Goal: Transaction & Acquisition: Purchase product/service

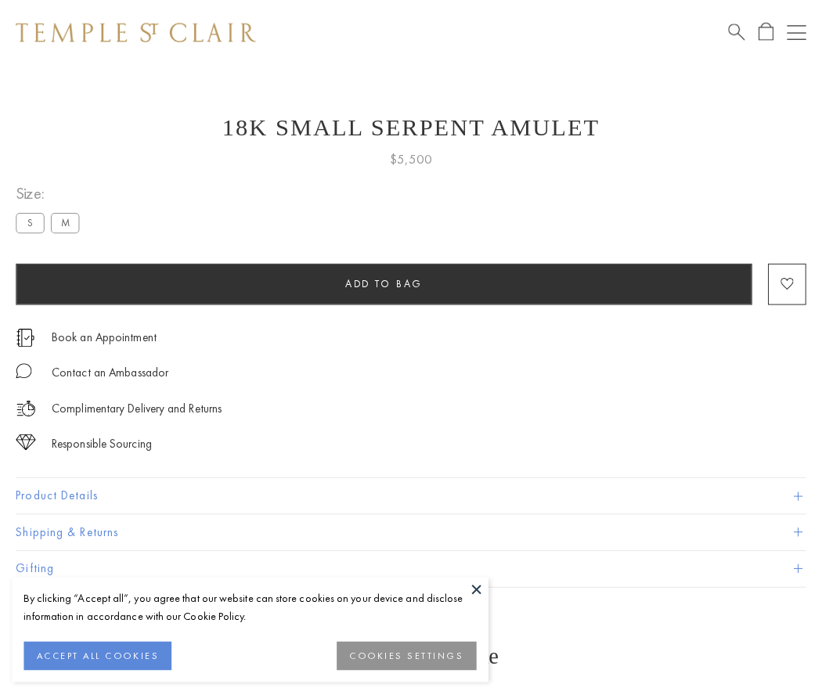
scroll to position [19, 0]
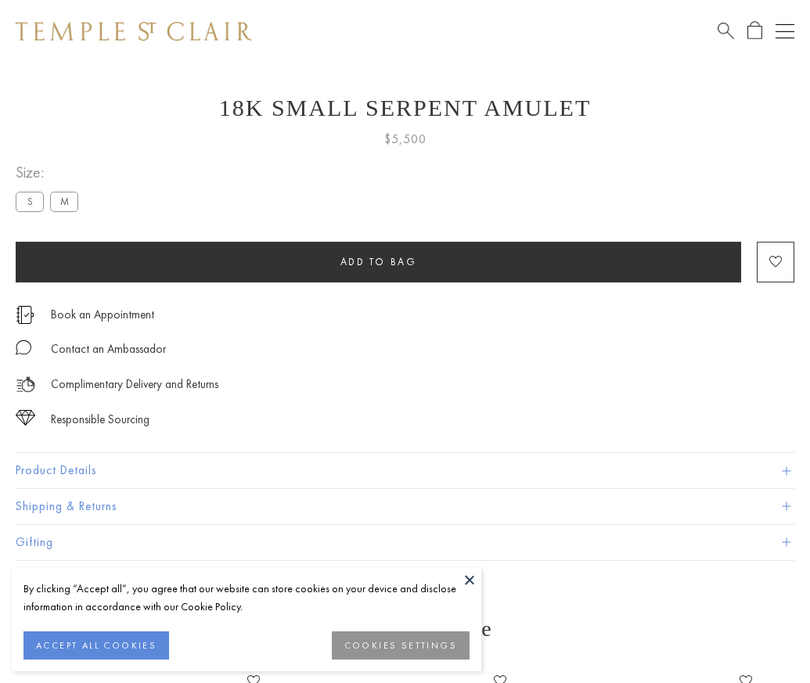
click at [378, 261] on span "Add to bag" at bounding box center [379, 261] width 77 height 13
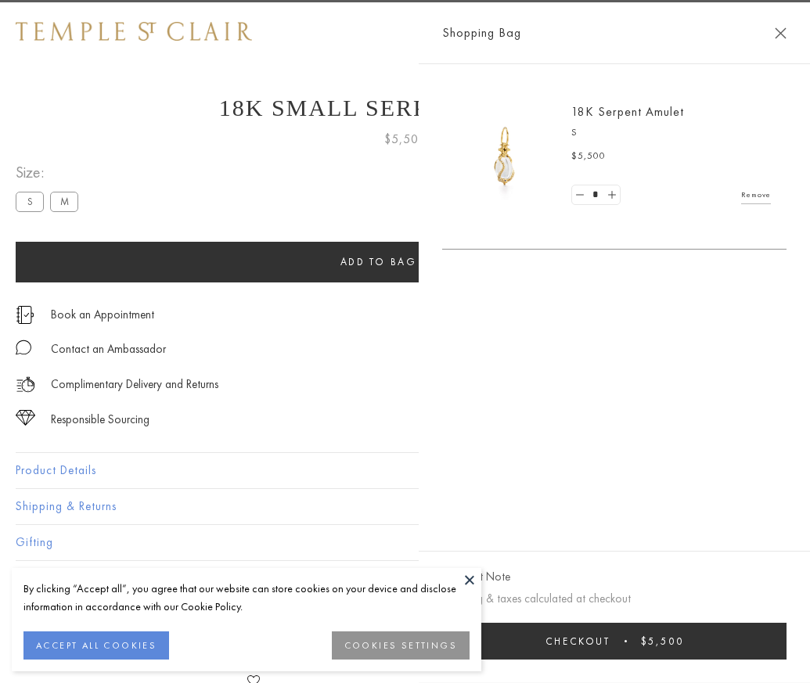
click at [665, 653] on button "Checkout $5,500" at bounding box center [614, 641] width 344 height 37
